Goal: Navigation & Orientation: Find specific page/section

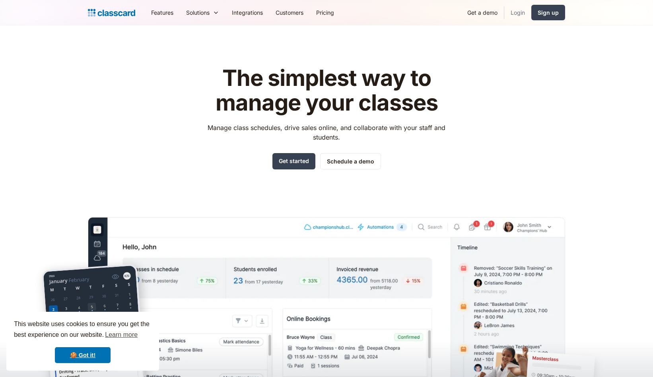
click at [524, 16] on link "Login" at bounding box center [517, 13] width 27 height 18
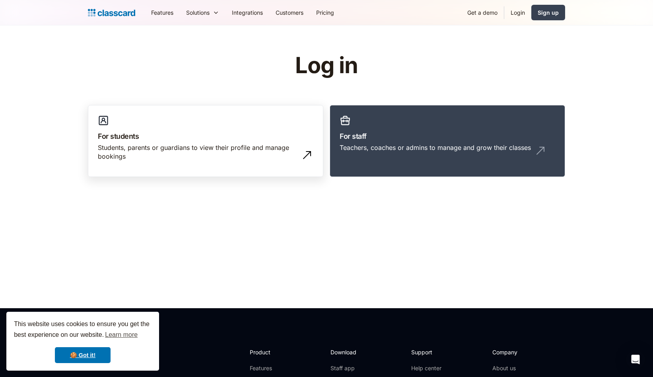
click at [202, 129] on link "For students Students, parents or guardians to view their profile and manage bo…" at bounding box center [206, 141] width 236 height 72
click at [340, 140] on h3 "For staff" at bounding box center [448, 136] width 216 height 11
